Goal: Information Seeking & Learning: Learn about a topic

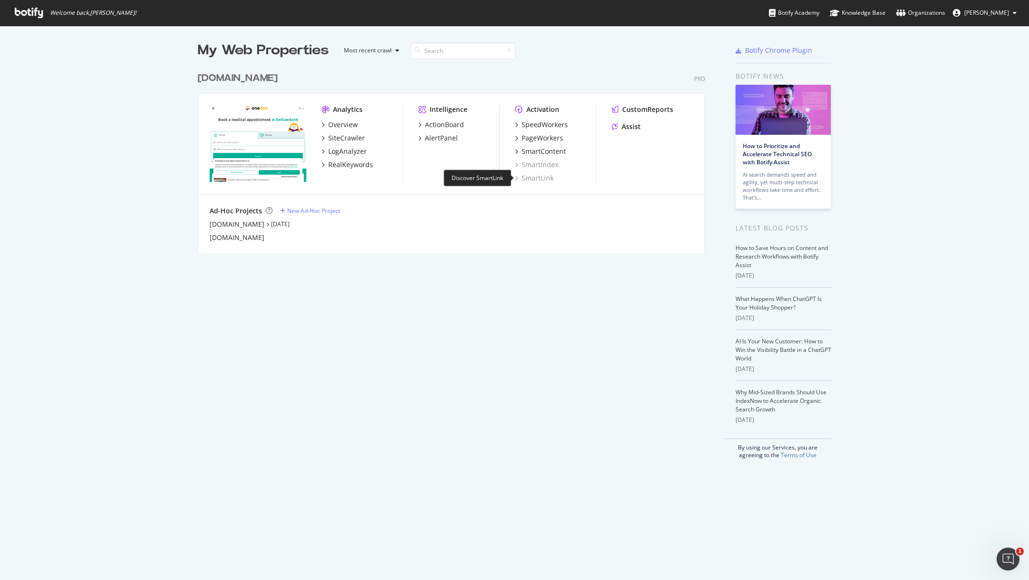
click at [544, 179] on div "SmartLink" at bounding box center [534, 178] width 39 height 10
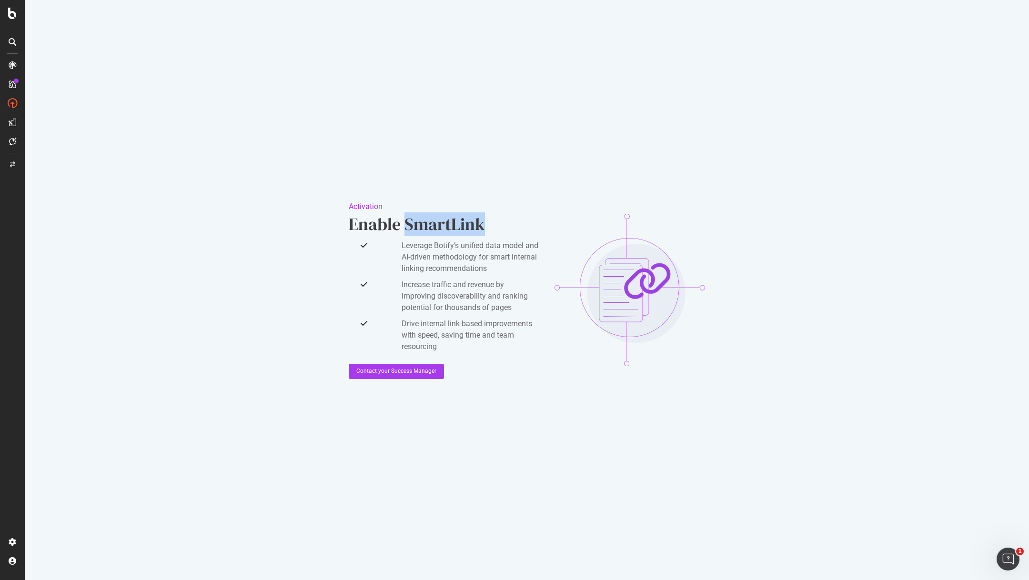
drag, startPoint x: 486, startPoint y: 224, endPoint x: 407, endPoint y: 224, distance: 78.6
click at [407, 224] on div "Enable SmartLink" at bounding box center [444, 224] width 191 height 24
copy div "SmartLink"
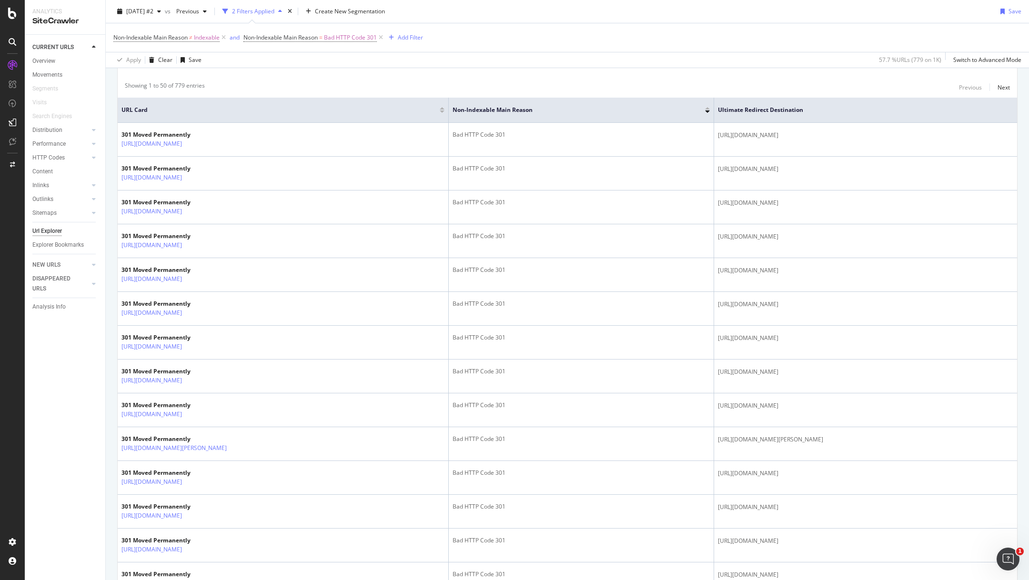
scroll to position [192, 0]
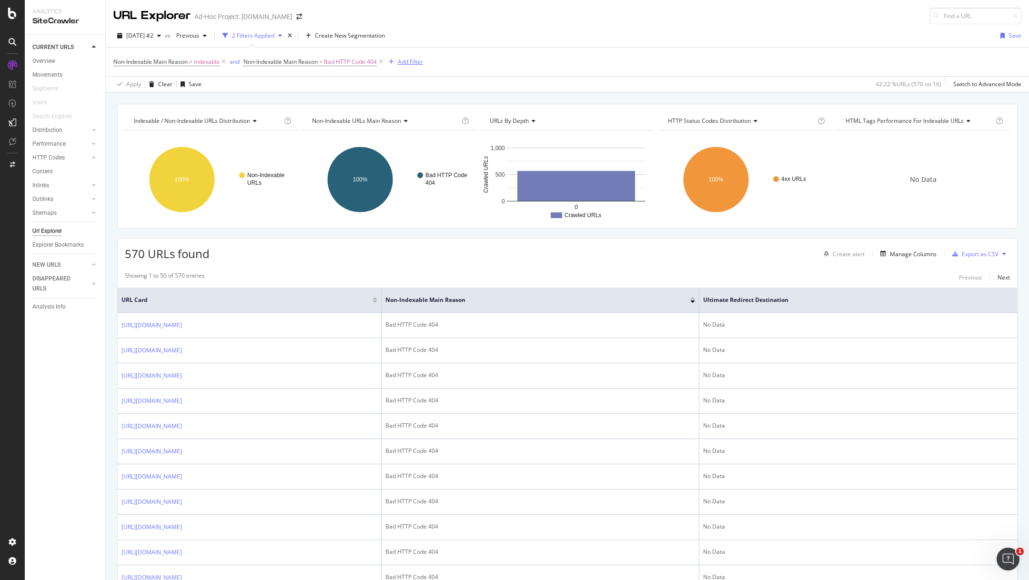
click at [412, 63] on div "Add Filter" at bounding box center [410, 62] width 25 height 8
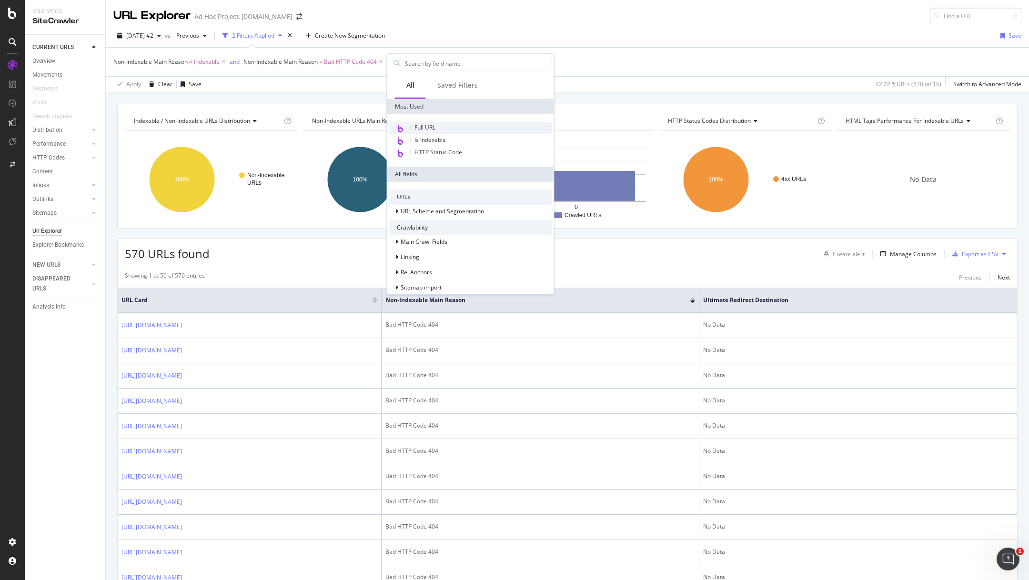
click at [448, 125] on div "Full URL" at bounding box center [470, 128] width 163 height 12
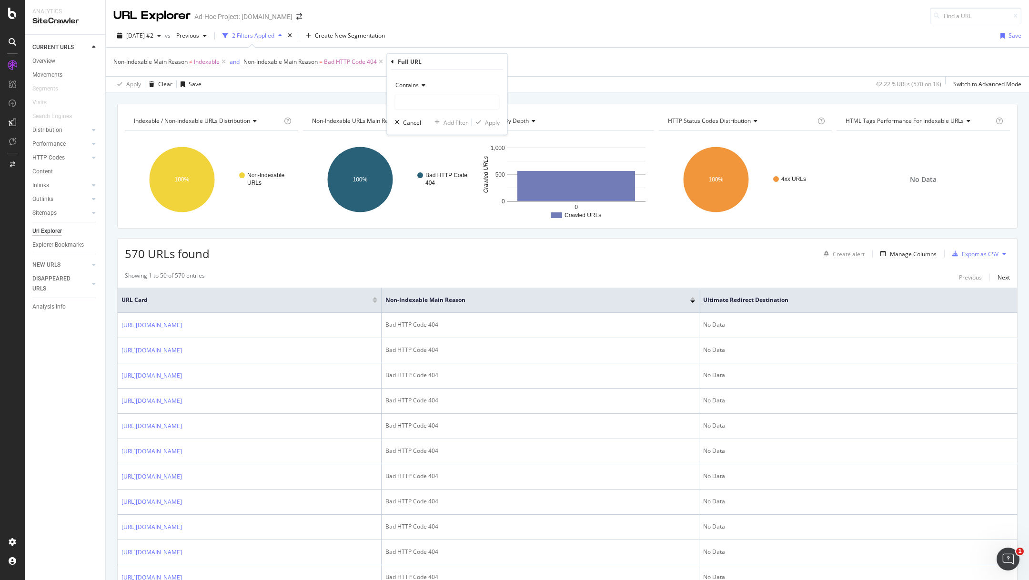
click at [422, 87] on icon at bounding box center [422, 85] width 7 height 6
click at [428, 191] on span "Doesn't contain" at bounding box center [420, 191] width 41 height 8
click at [418, 101] on input "text" at bounding box center [447, 102] width 104 height 15
type input "paged"
click at [492, 123] on div "Apply" at bounding box center [492, 122] width 15 height 8
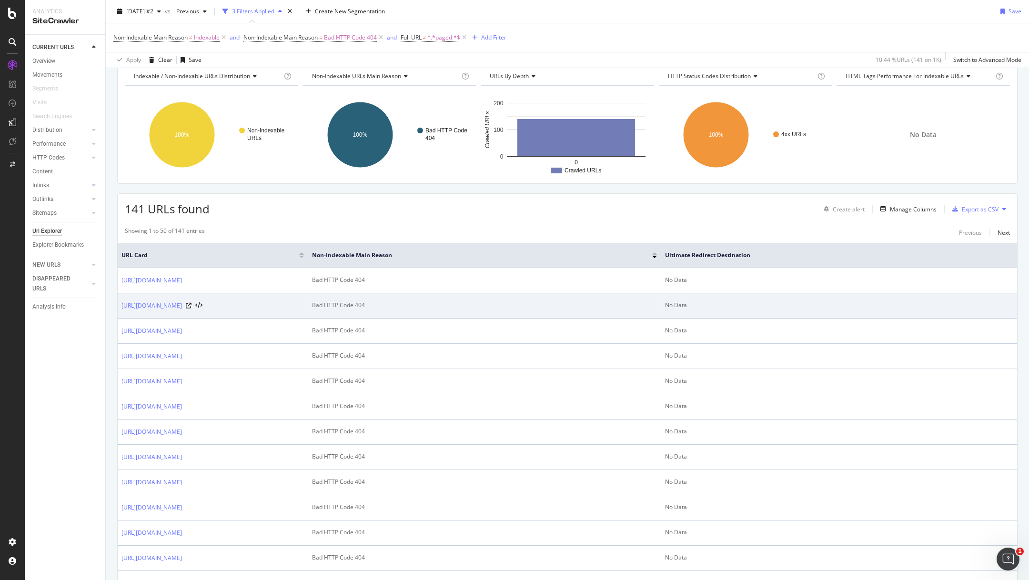
scroll to position [39, 0]
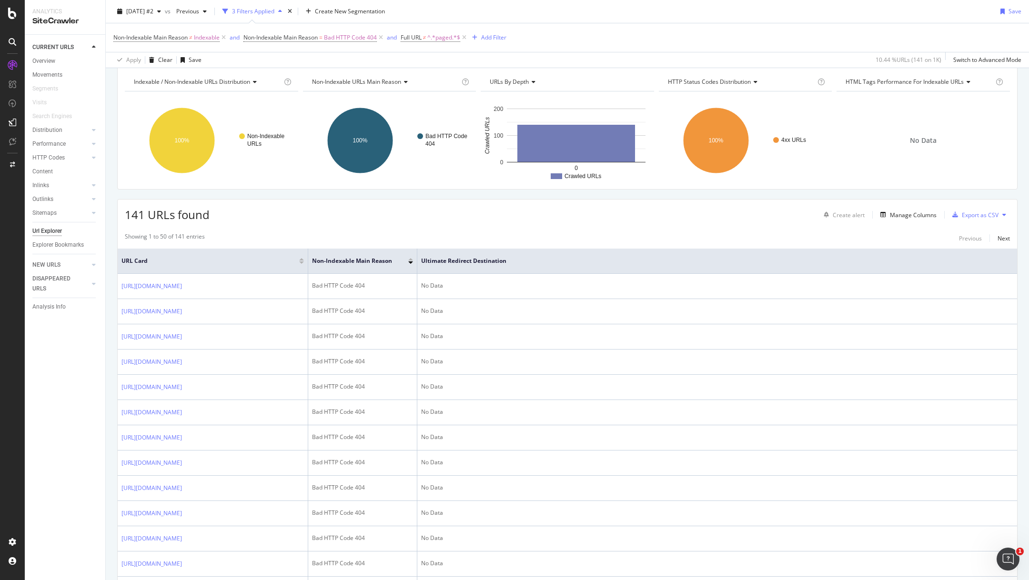
drag, startPoint x: 662, startPoint y: 261, endPoint x: 418, endPoint y: 271, distance: 244.1
click at [418, 271] on span at bounding box center [417, 261] width 6 height 25
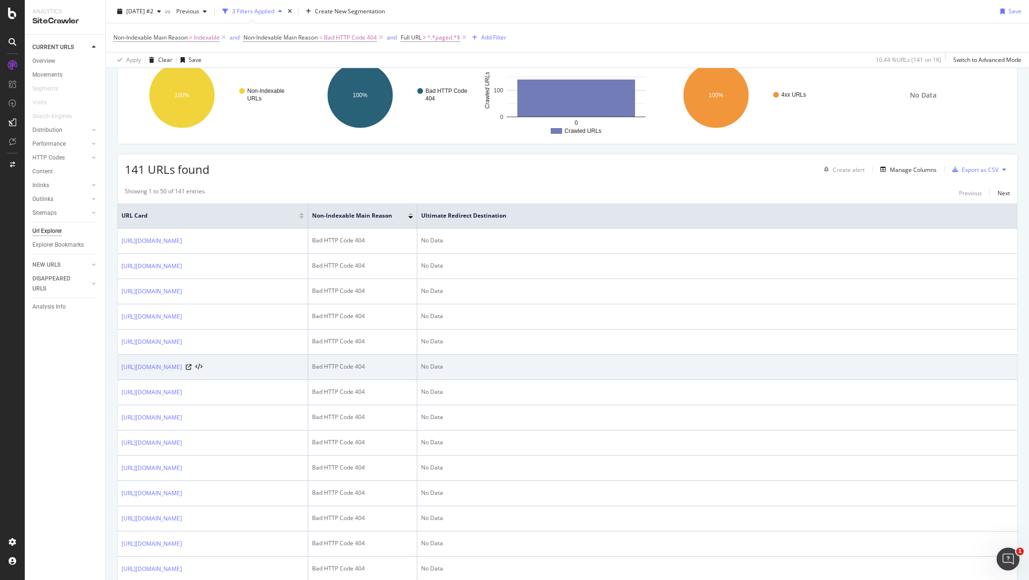
scroll to position [0, 0]
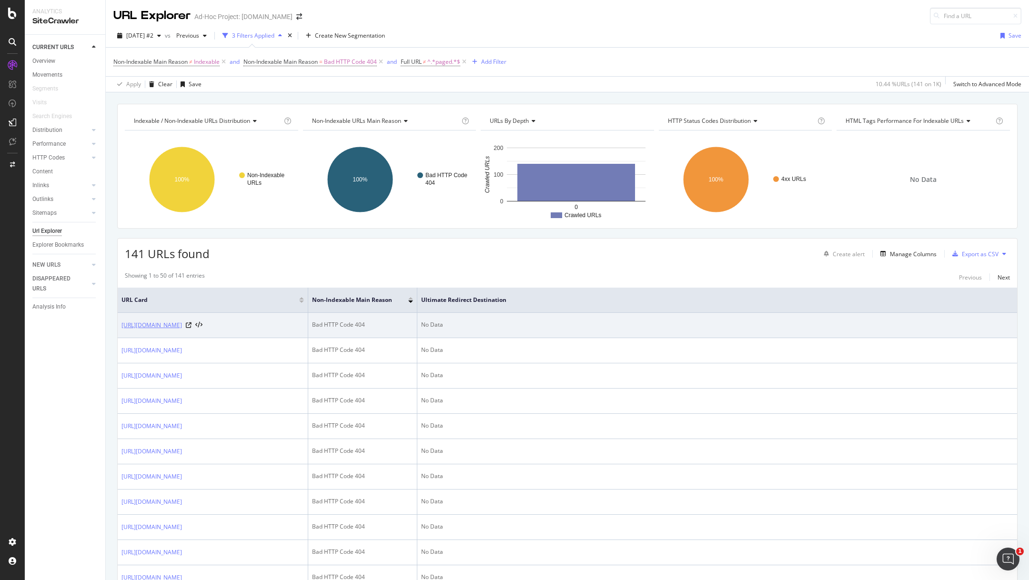
click at [182, 324] on link "[URL][DOMAIN_NAME]" at bounding box center [151, 326] width 61 height 10
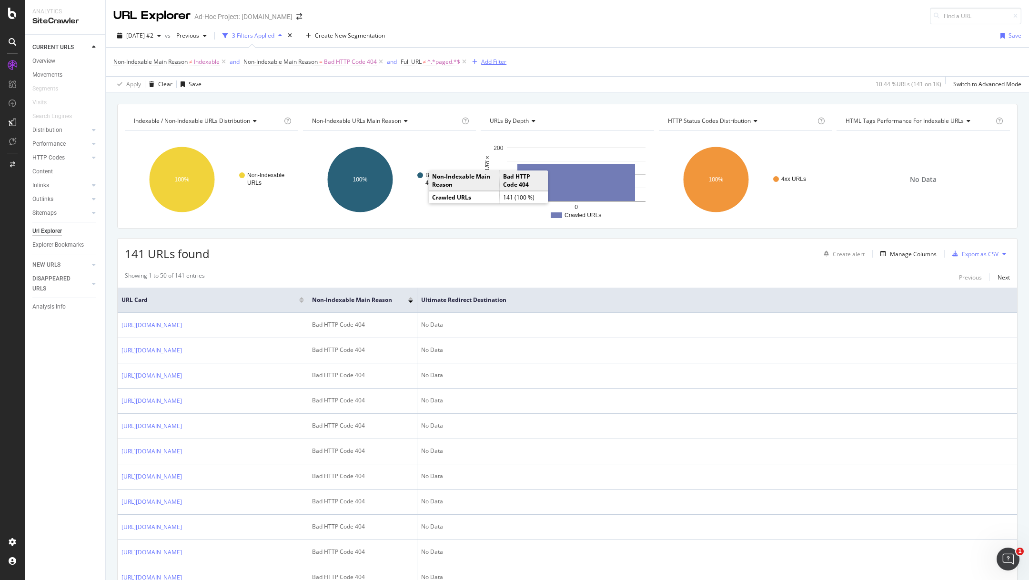
click at [483, 61] on div "Add Filter" at bounding box center [493, 62] width 25 height 8
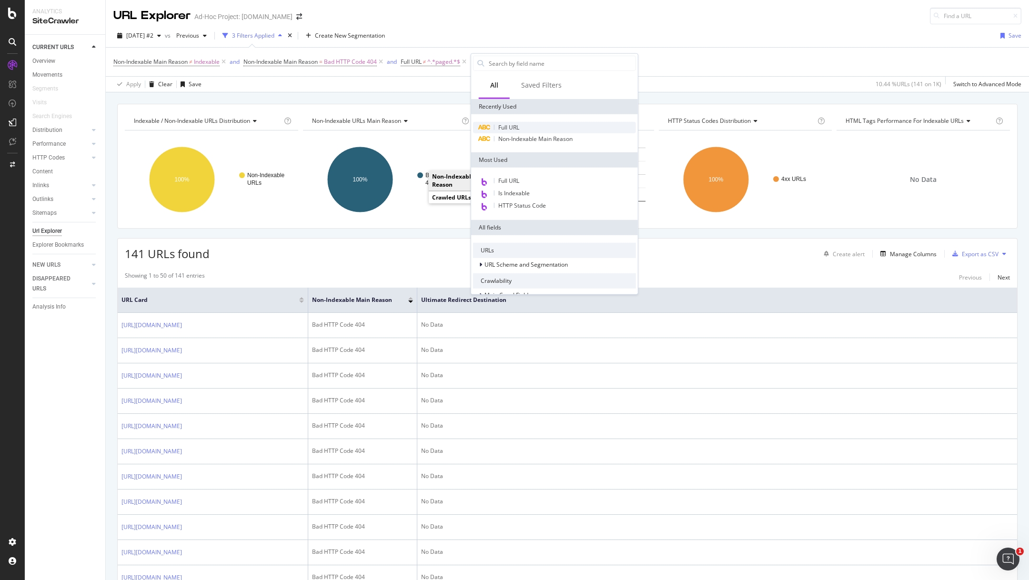
click at [515, 125] on span "Full URL" at bounding box center [508, 127] width 21 height 8
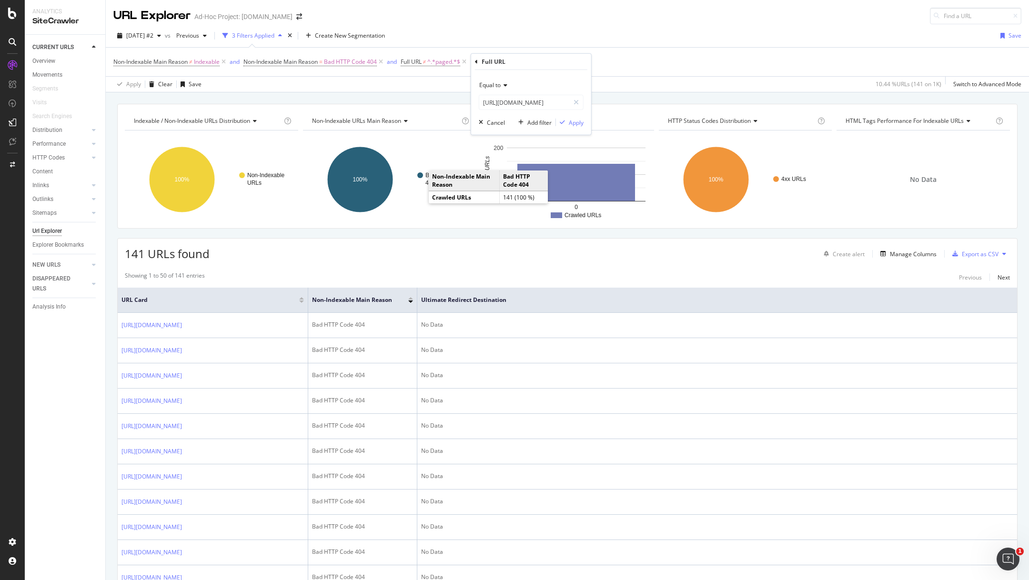
click at [503, 86] on icon at bounding box center [504, 85] width 7 height 6
click at [508, 192] on span "Doesn't contain" at bounding box center [504, 191] width 41 height 8
click at [523, 104] on input "[URL][DOMAIN_NAME]" at bounding box center [524, 102] width 90 height 15
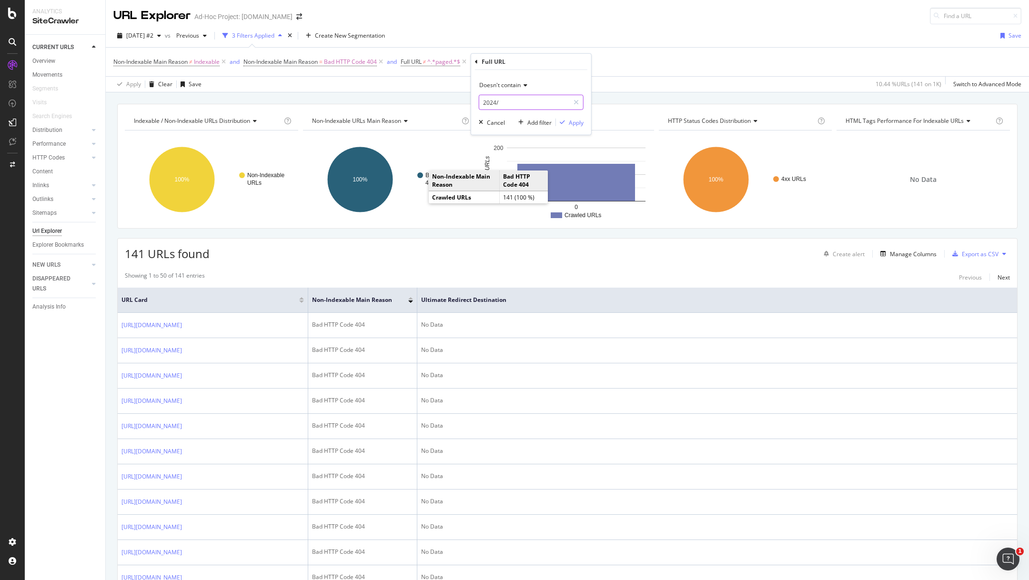
type input "/2024/"
click at [495, 60] on div "Add Filter" at bounding box center [493, 62] width 25 height 8
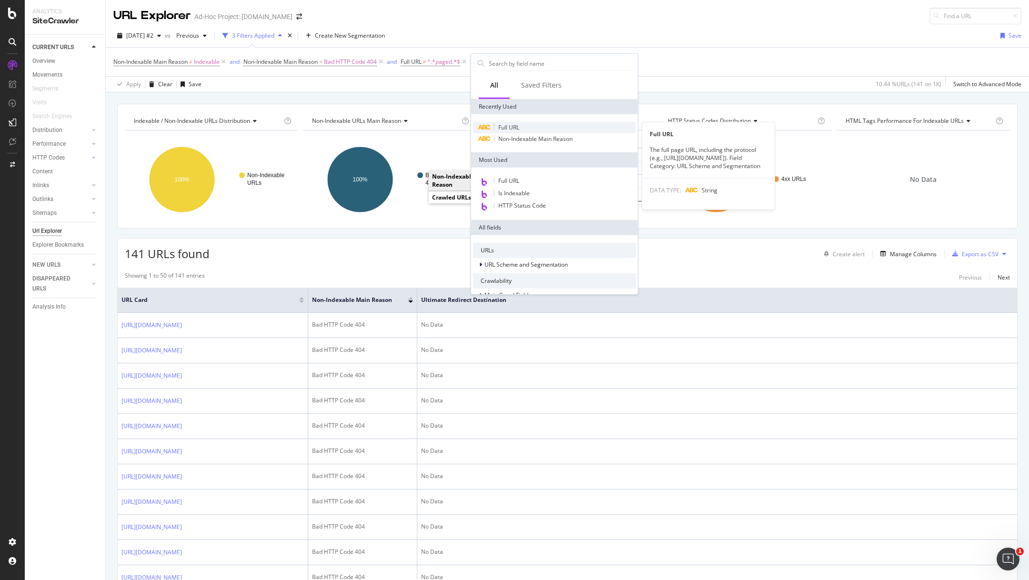
click at [509, 131] on span "Full URL" at bounding box center [508, 127] width 21 height 8
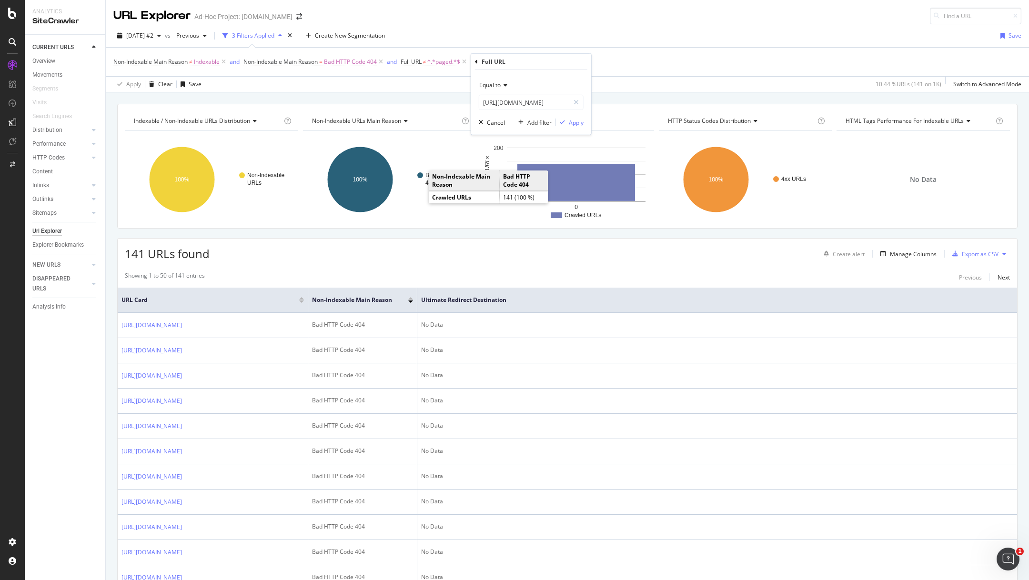
click at [504, 83] on icon at bounding box center [504, 85] width 7 height 6
click at [507, 192] on span "Doesn't contain" at bounding box center [504, 191] width 41 height 8
click at [518, 103] on input "[URL][DOMAIN_NAME]" at bounding box center [524, 102] width 90 height 15
type input "/2024/"
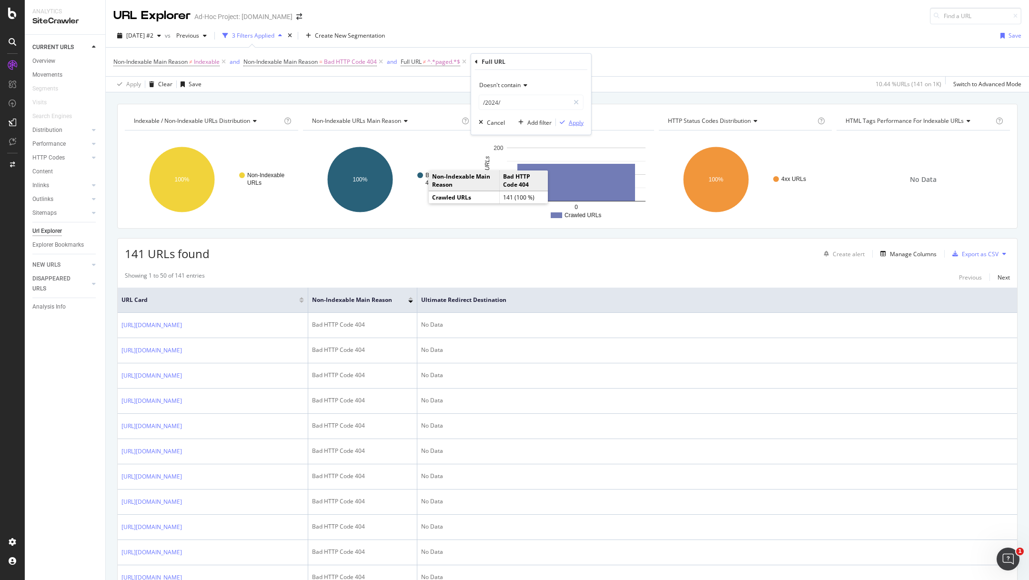
click at [571, 122] on div "Apply" at bounding box center [576, 122] width 15 height 8
click at [570, 59] on div "Add Filter" at bounding box center [578, 62] width 25 height 8
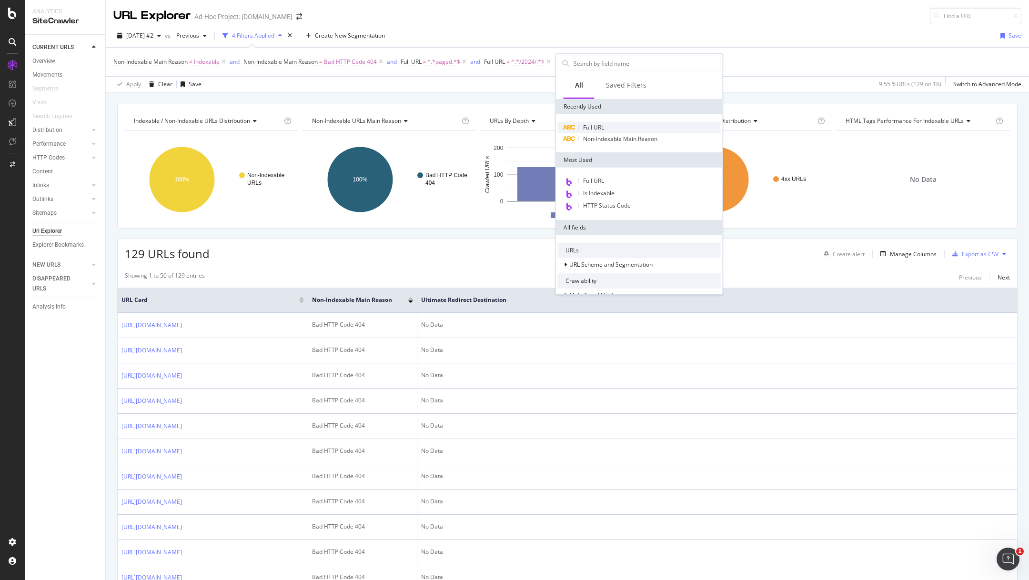
click at [594, 124] on span "Full URL" at bounding box center [593, 127] width 21 height 8
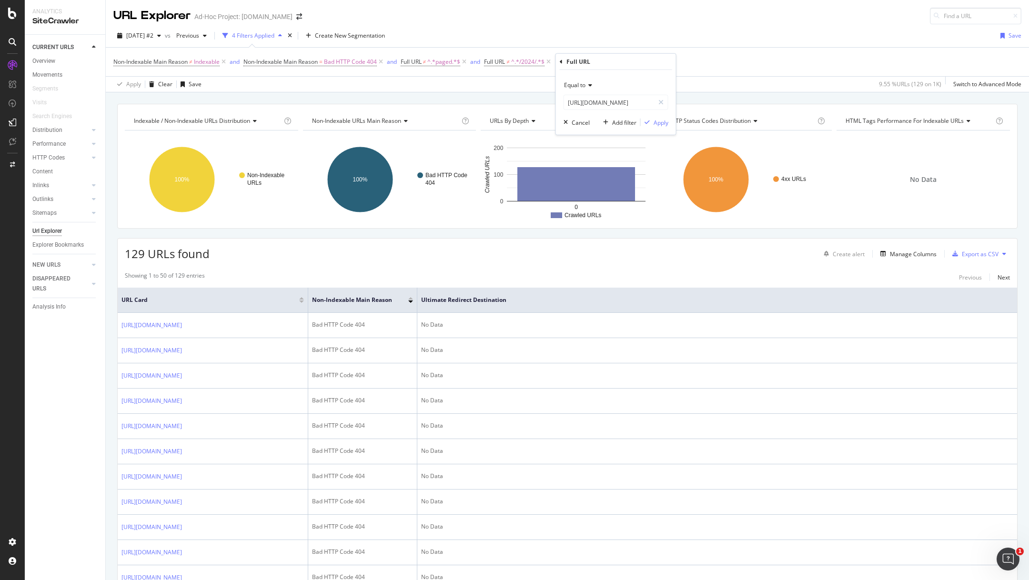
click at [587, 86] on icon at bounding box center [589, 85] width 7 height 6
click at [595, 189] on span "Doesn't contain" at bounding box center [588, 191] width 41 height 8
click at [609, 99] on input "[URL][DOMAIN_NAME]" at bounding box center [609, 102] width 90 height 15
type input "/2025/"
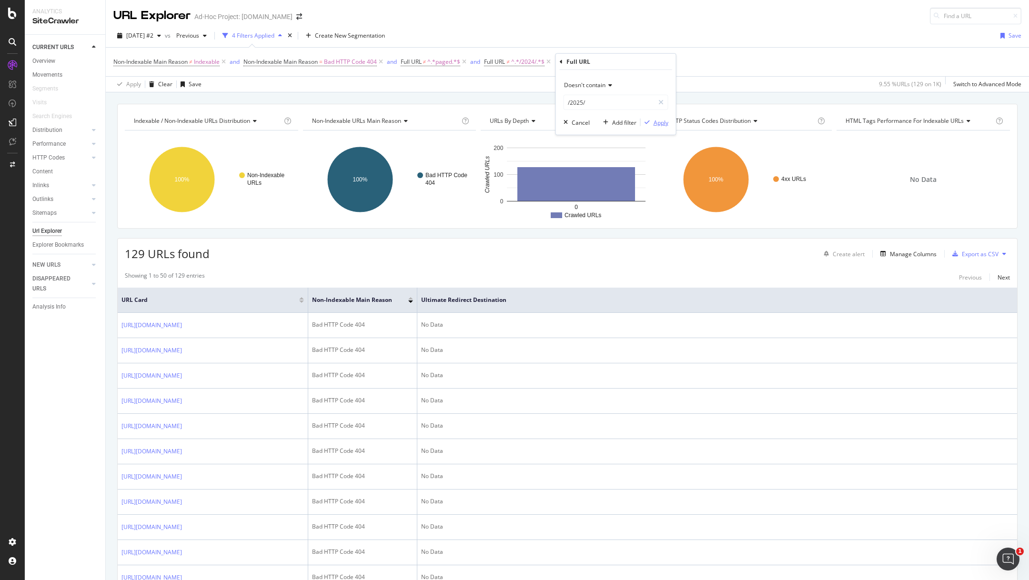
click at [656, 122] on div "Apply" at bounding box center [661, 122] width 15 height 8
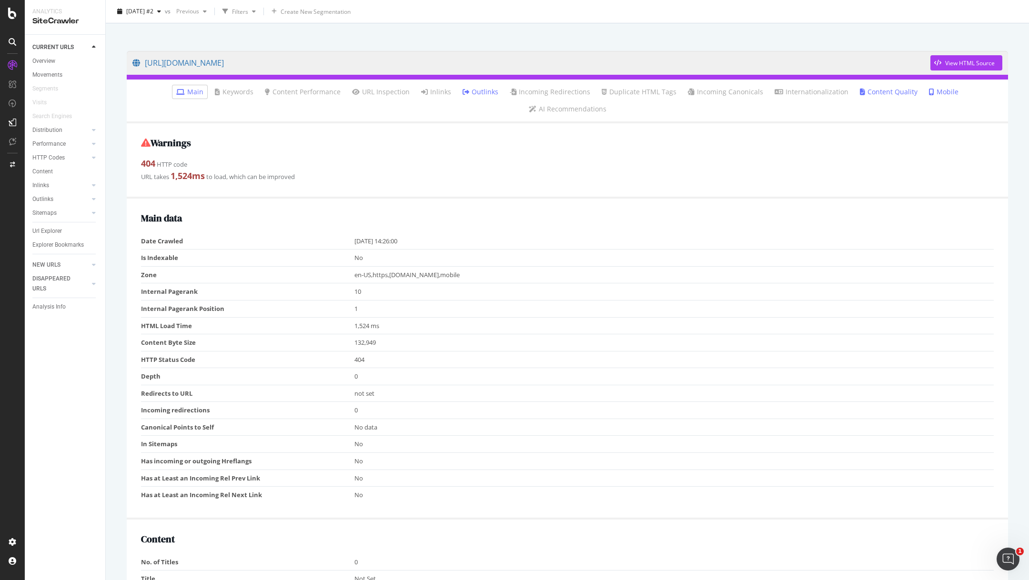
scroll to position [59, 0]
